Goal: Information Seeking & Learning: Learn about a topic

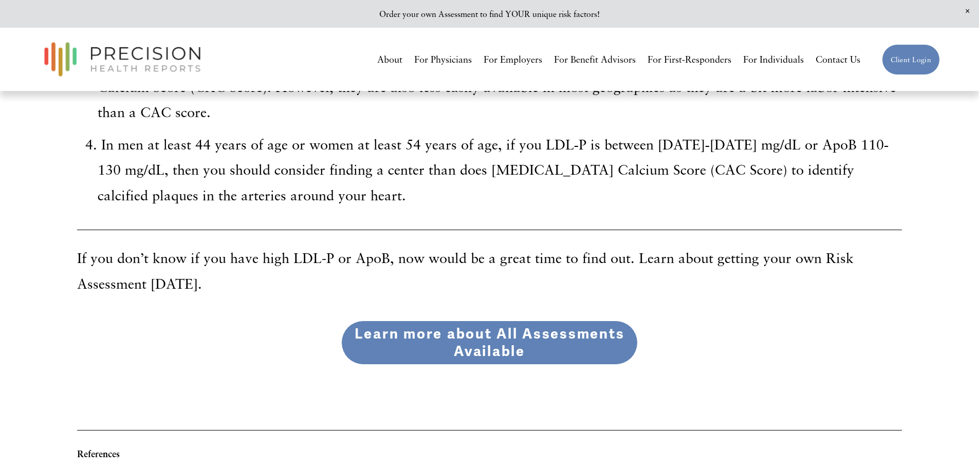
scroll to position [3128, 0]
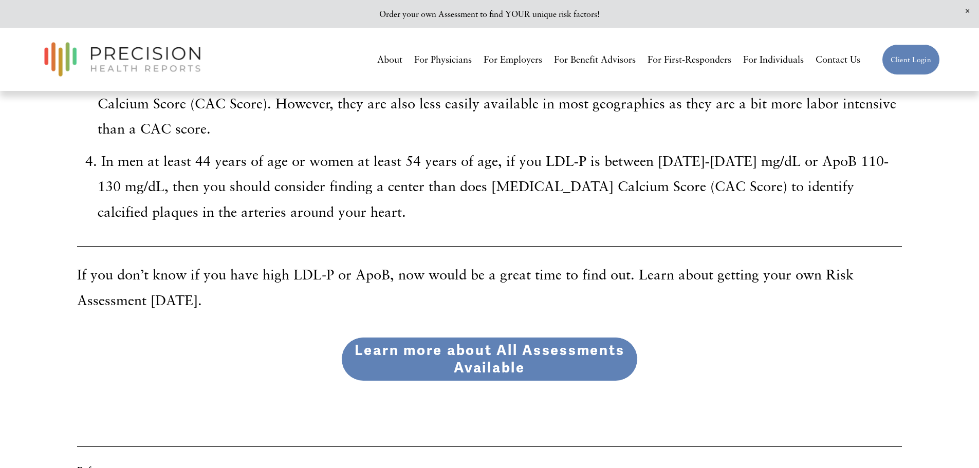
click at [535, 361] on link "Learn more about All Assessments Available" at bounding box center [489, 359] width 297 height 44
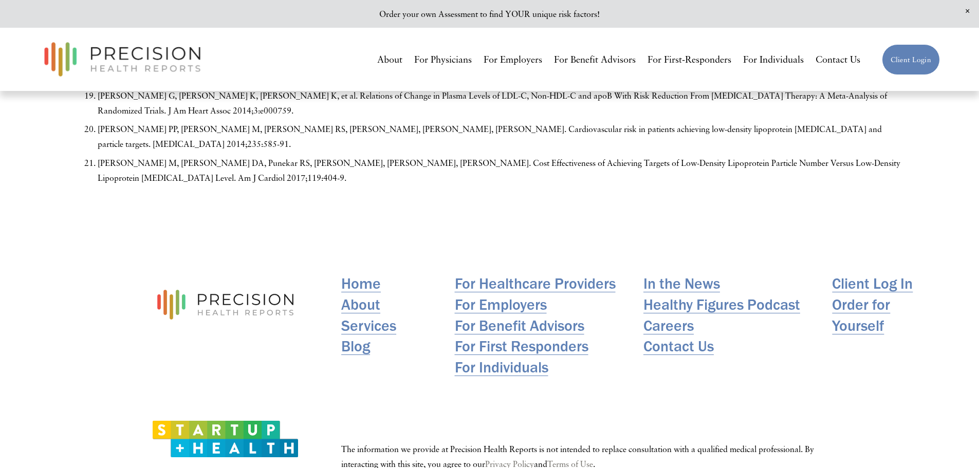
scroll to position [4062, 0]
click at [360, 272] on link "Home" at bounding box center [361, 282] width 40 height 21
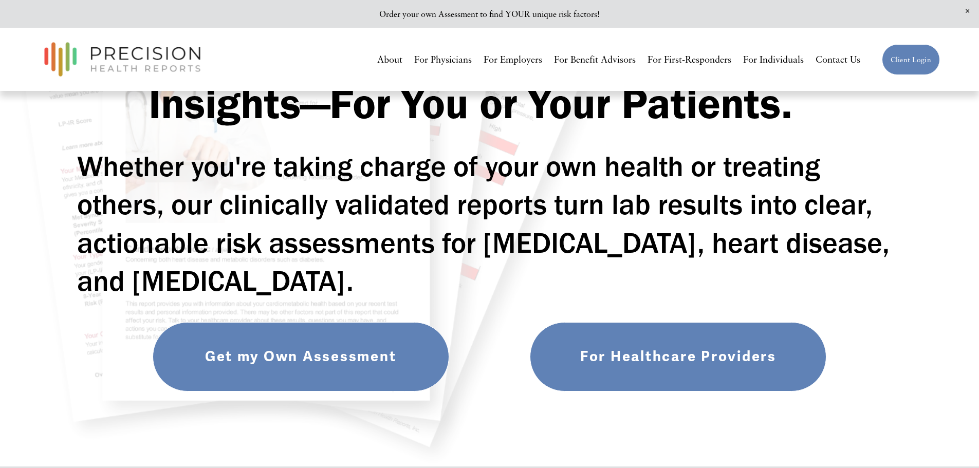
scroll to position [154, 0]
click at [306, 360] on link "Get my Own Assessment" at bounding box center [301, 356] width 297 height 69
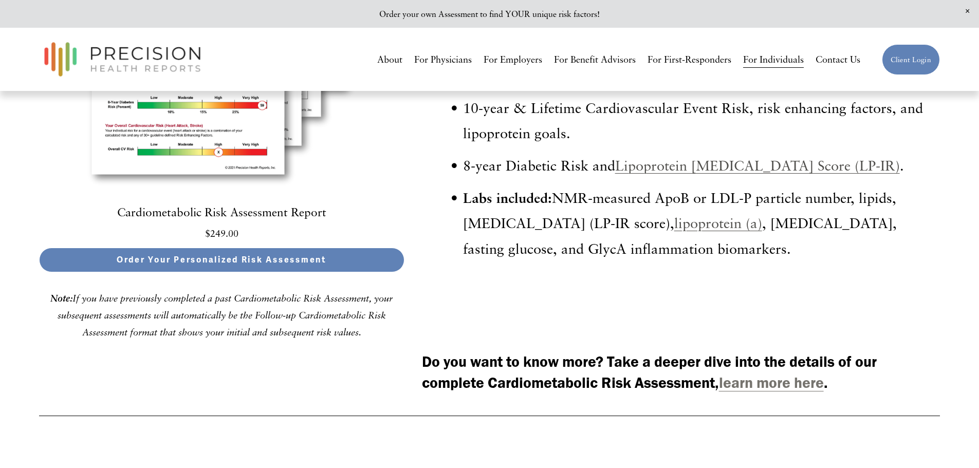
scroll to position [3084, 0]
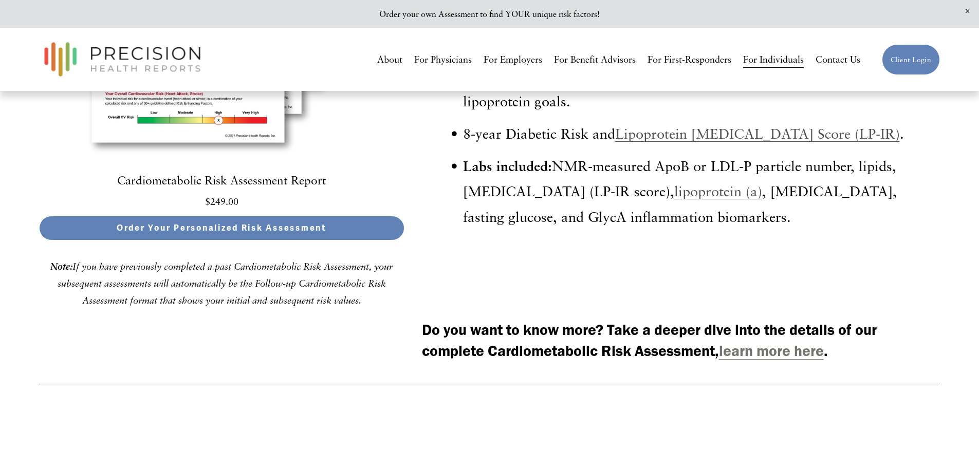
click at [777, 360] on strong "learn more here" at bounding box center [771, 351] width 105 height 18
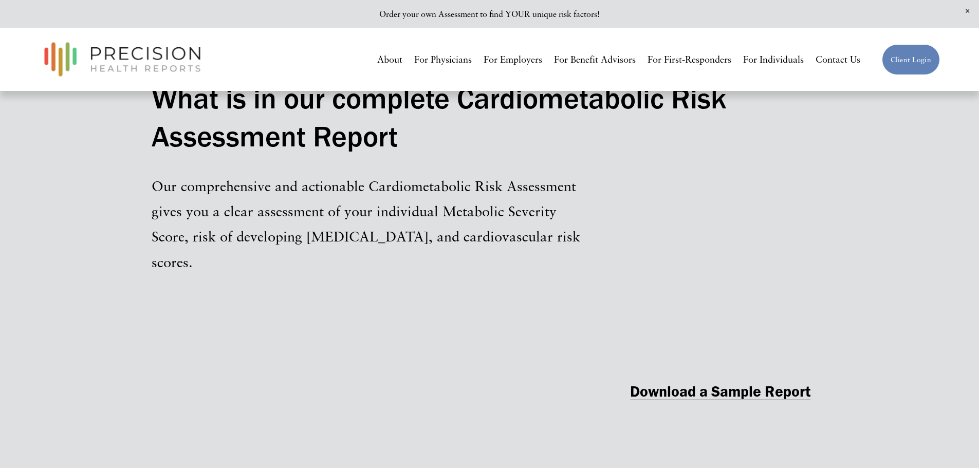
scroll to position [1131, 0]
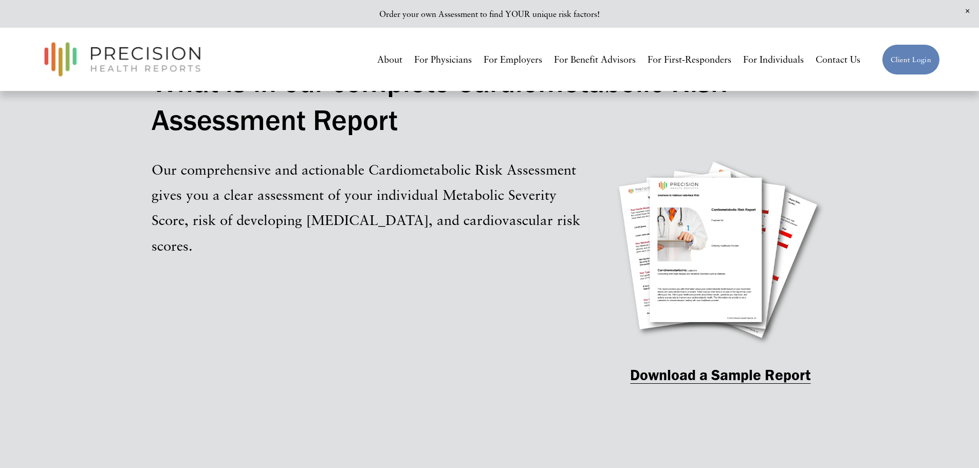
click at [668, 384] on strong "Download a Sample Report" at bounding box center [720, 375] width 180 height 18
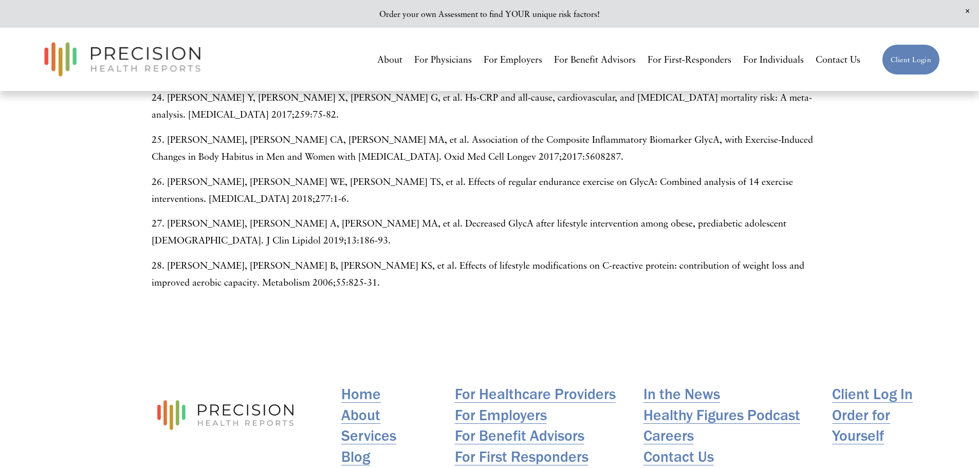
scroll to position [4547, 0]
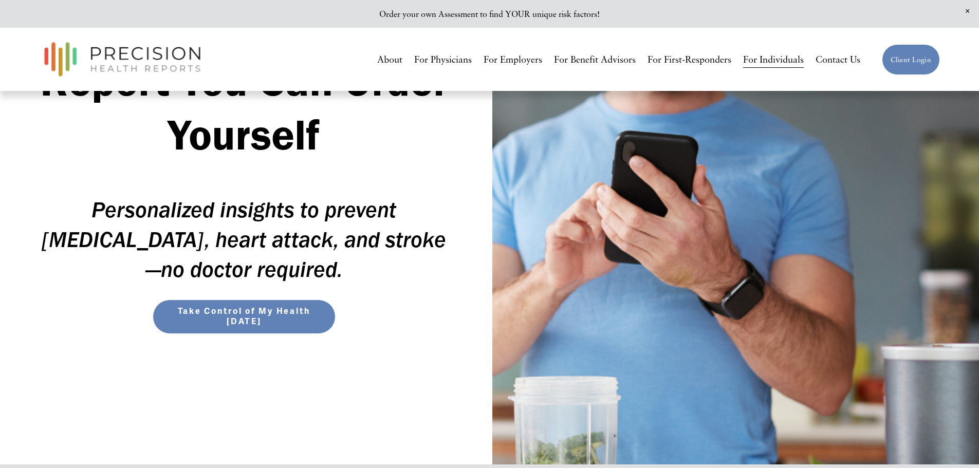
scroll to position [51, 0]
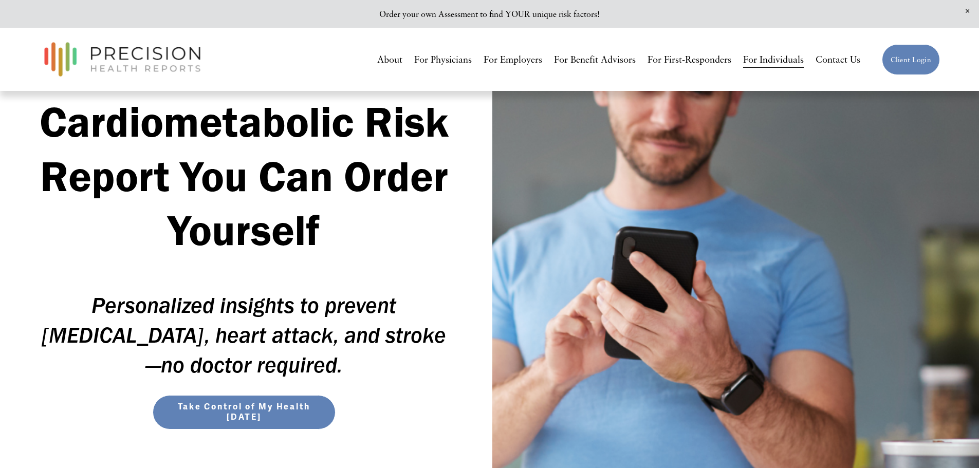
drag, startPoint x: 397, startPoint y: 142, endPoint x: 393, endPoint y: 139, distance: 5.9
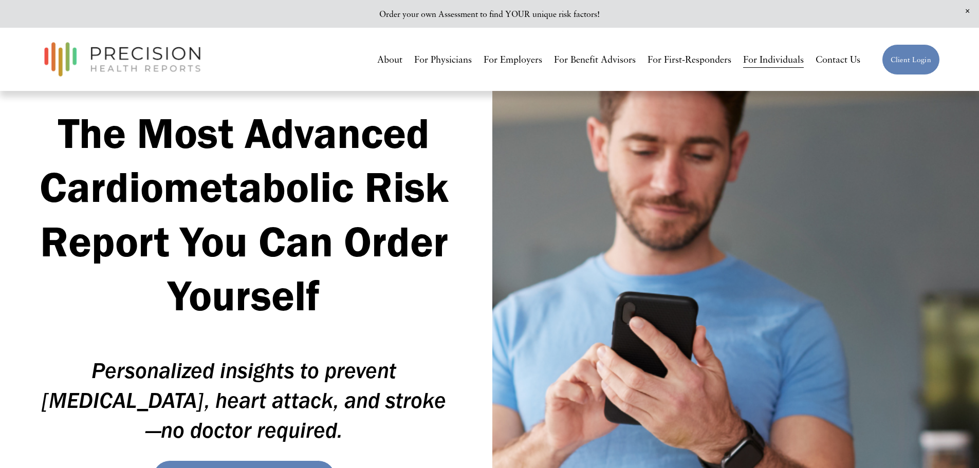
scroll to position [0, 0]
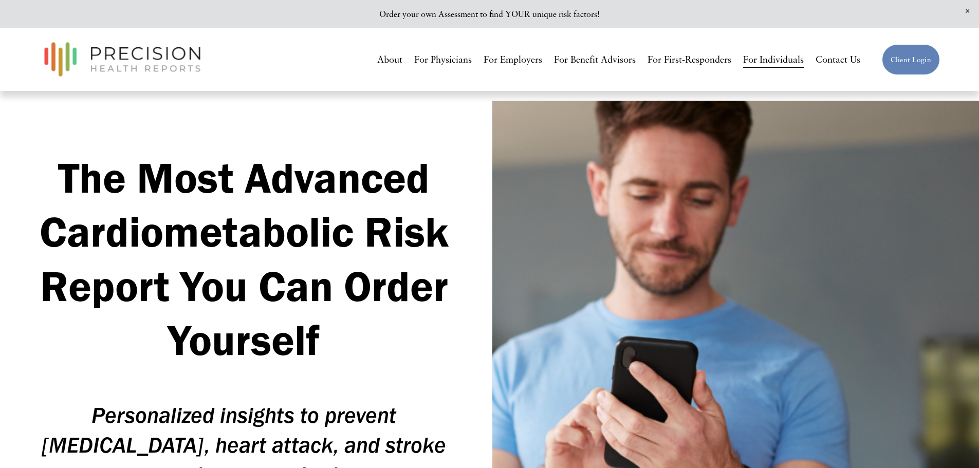
drag, startPoint x: 754, startPoint y: 193, endPoint x: 586, endPoint y: 263, distance: 182.1
click at [586, 263] on div at bounding box center [735, 386] width 487 height 570
